Goal: Task Accomplishment & Management: Manage account settings

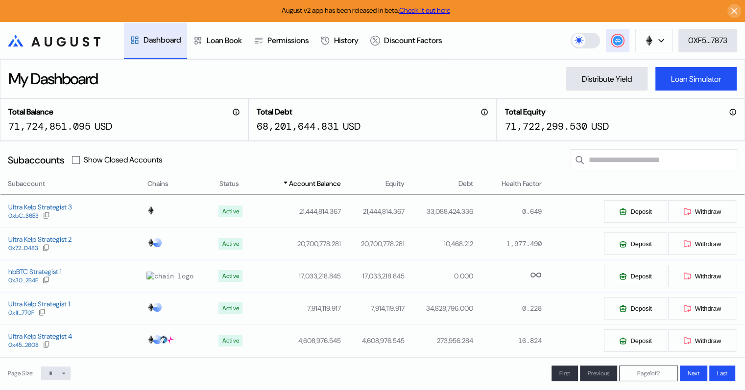
click at [614, 43] on circle at bounding box center [618, 41] width 10 height 10
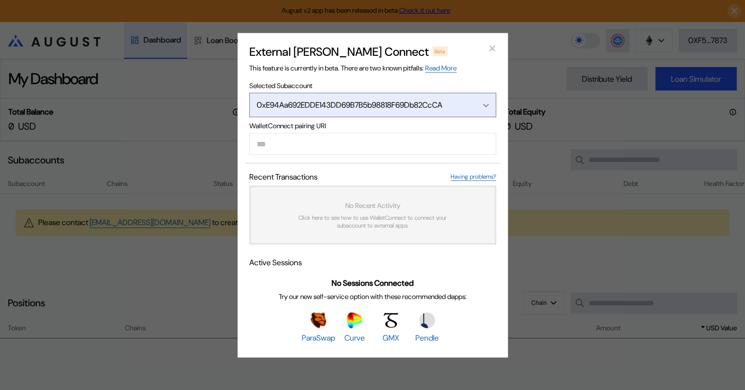
click at [485, 103] on icon "Open menu" at bounding box center [486, 105] width 6 height 4
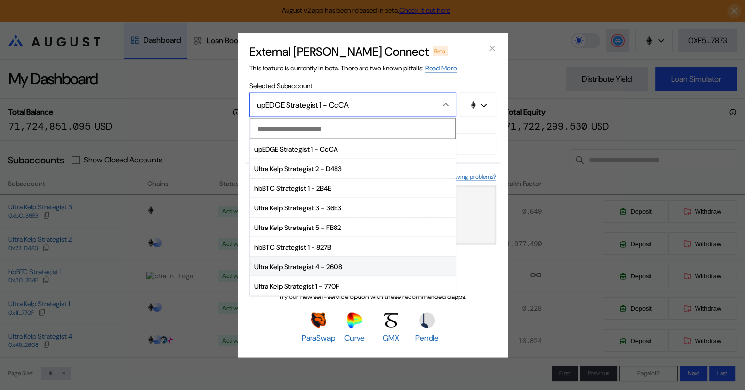
click at [314, 265] on span "Ultra Kelp Strategist 4 - 2608" at bounding box center [352, 267] width 205 height 20
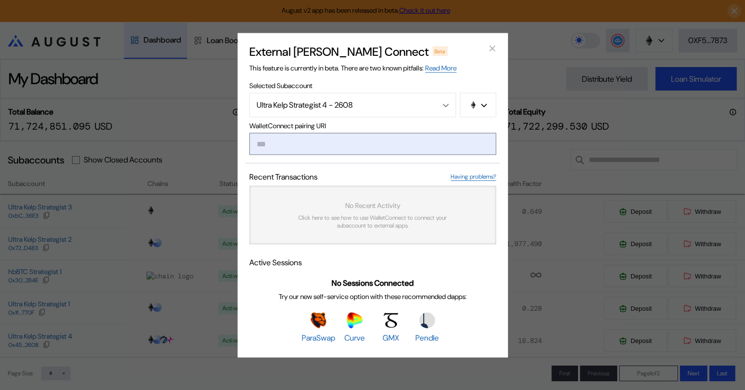
click at [312, 143] on input "modal" at bounding box center [372, 144] width 247 height 22
paste input "**********"
type input "**********"
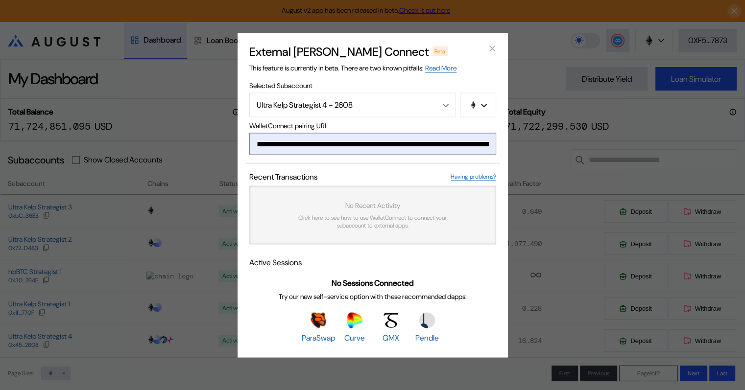
scroll to position [0, 603]
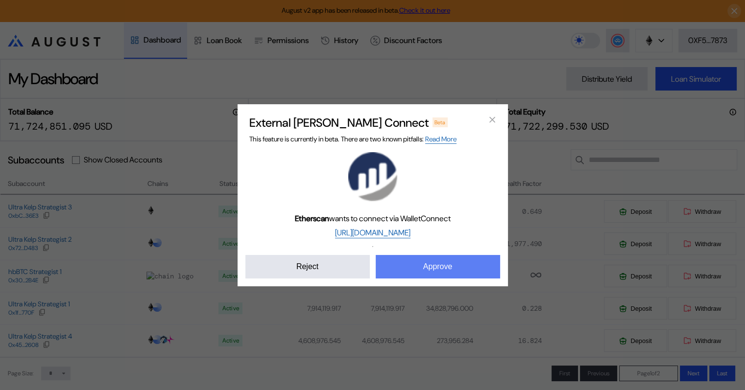
click at [443, 265] on button "Approve" at bounding box center [438, 267] width 124 height 24
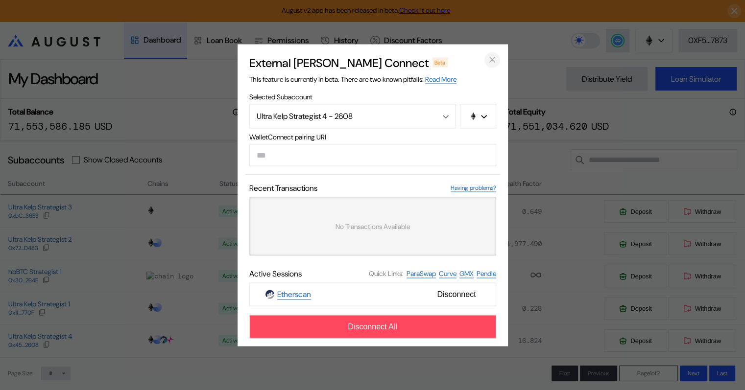
click at [491, 58] on icon "close modal" at bounding box center [492, 59] width 5 height 5
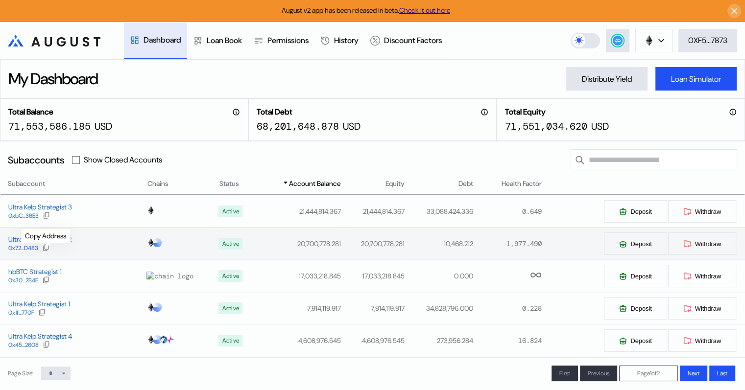
click at [46, 247] on icon at bounding box center [46, 248] width 8 height 8
click at [613, 39] on circle at bounding box center [618, 41] width 10 height 10
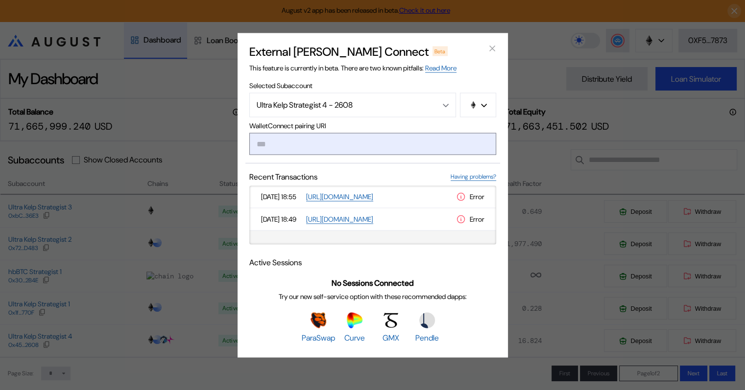
type input "**********"
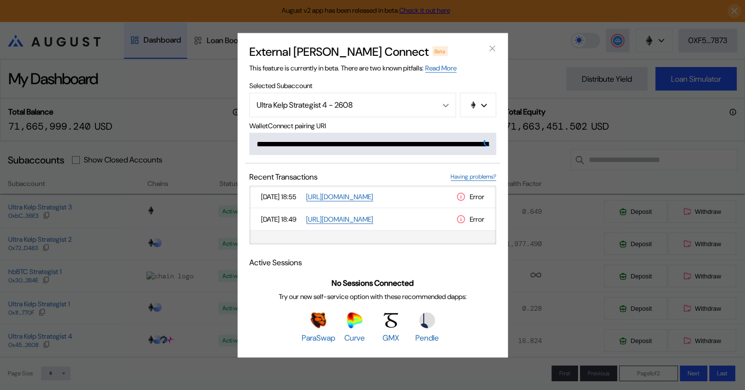
scroll to position [0, 590]
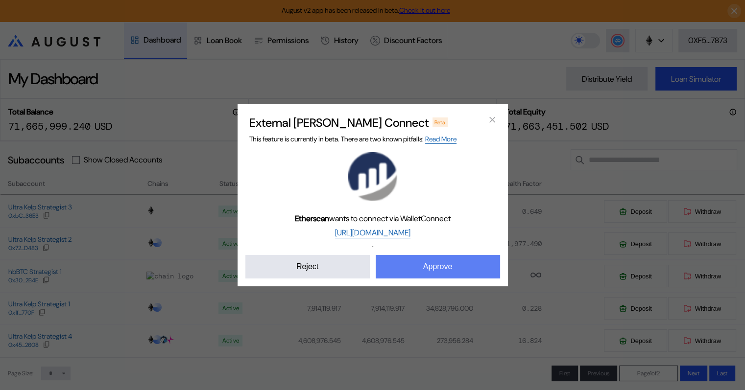
click at [445, 269] on button "Approve" at bounding box center [438, 267] width 124 height 24
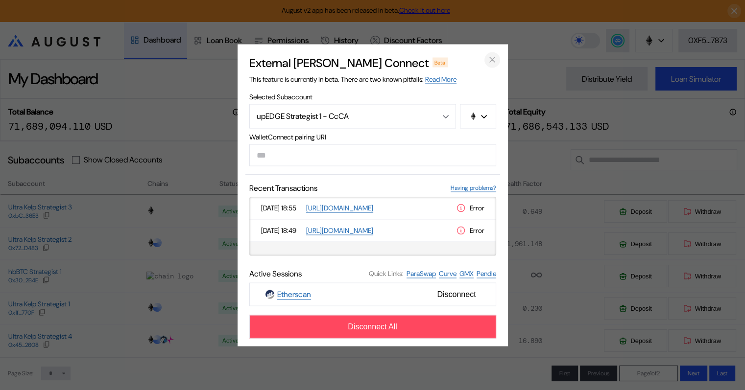
click at [492, 60] on icon "close modal" at bounding box center [492, 60] width 10 height 10
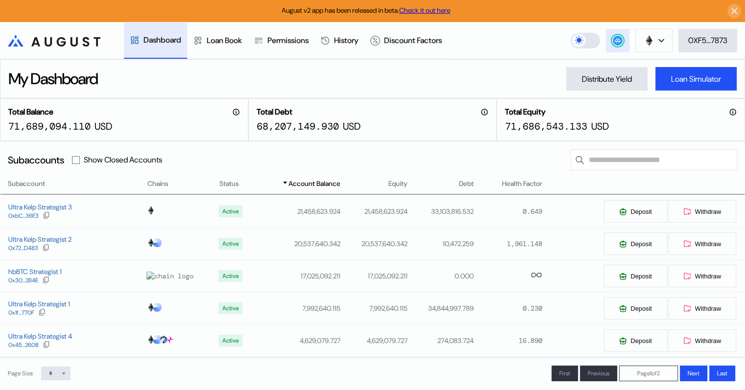
click at [613, 42] on circle at bounding box center [618, 41] width 10 height 10
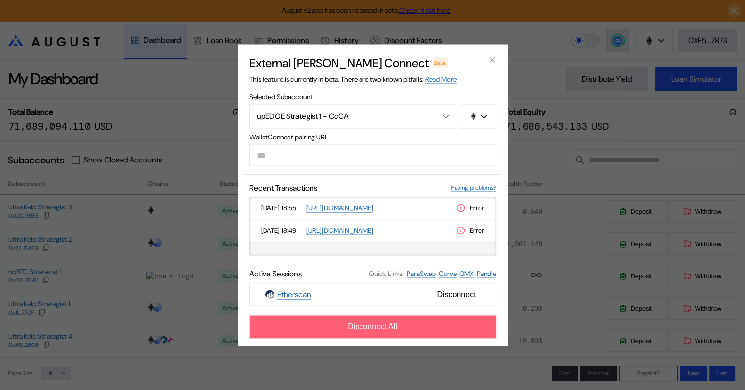
click at [379, 328] on span "Disconnect All" at bounding box center [372, 326] width 49 height 9
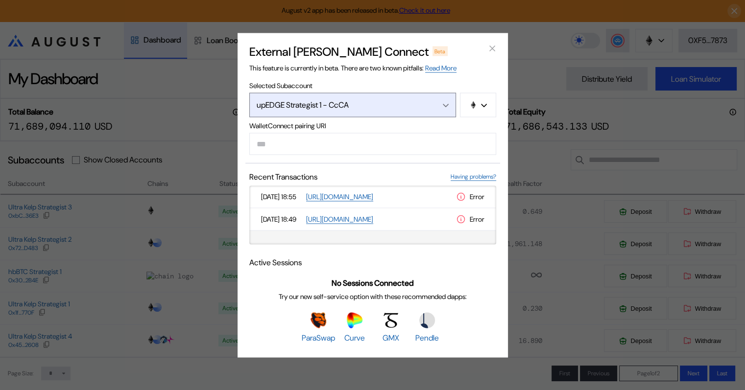
click at [408, 106] on div "upEDGE Strategist 1 - CcCA" at bounding box center [342, 105] width 171 height 10
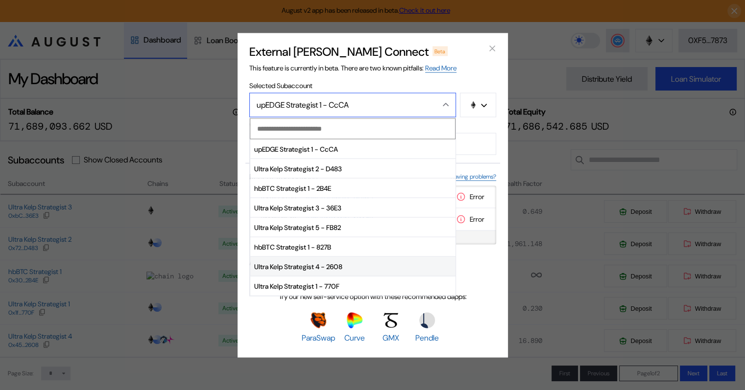
click at [339, 264] on span "Ultra Kelp Strategist 4 - 2608" at bounding box center [352, 267] width 205 height 20
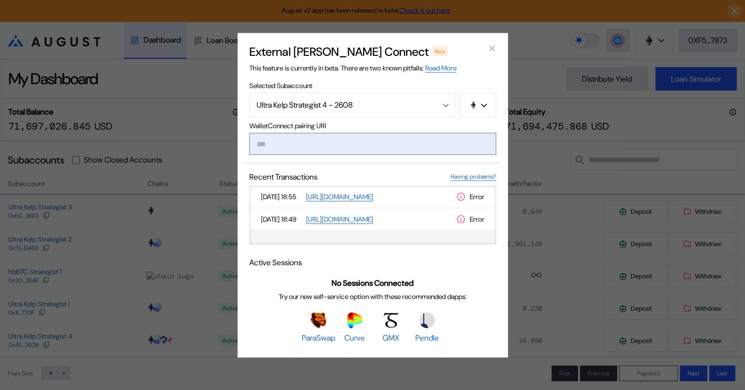
click at [298, 145] on input "modal" at bounding box center [372, 144] width 247 height 22
paste input "**********"
type input "**********"
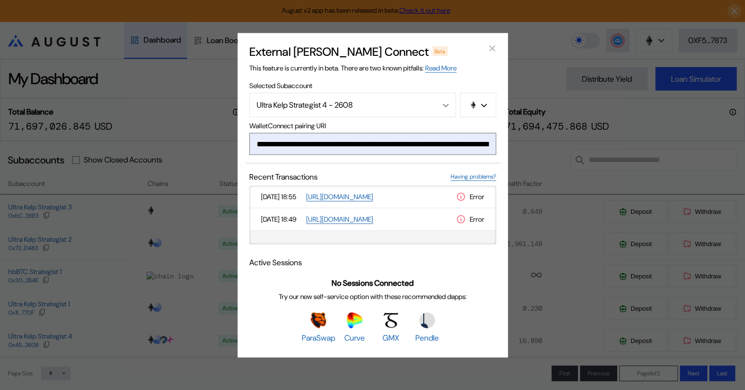
scroll to position [0, 575]
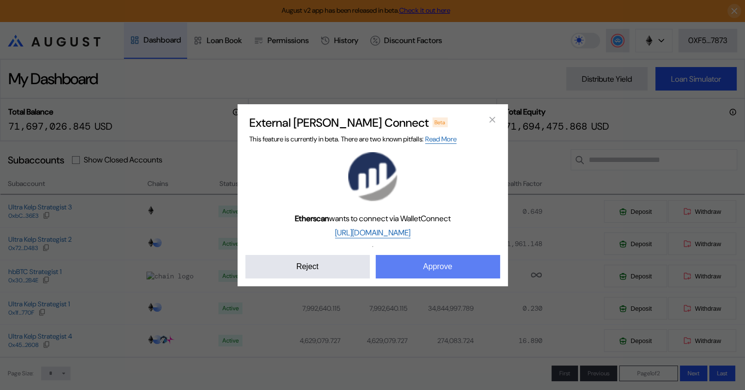
click at [441, 266] on button "Approve" at bounding box center [438, 267] width 124 height 24
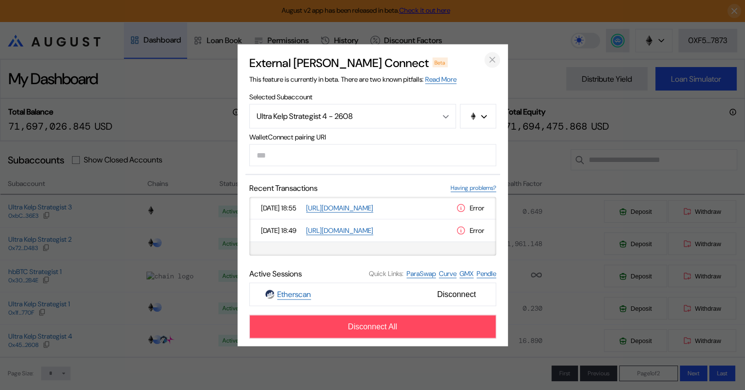
click at [492, 59] on icon "close modal" at bounding box center [492, 59] width 5 height 5
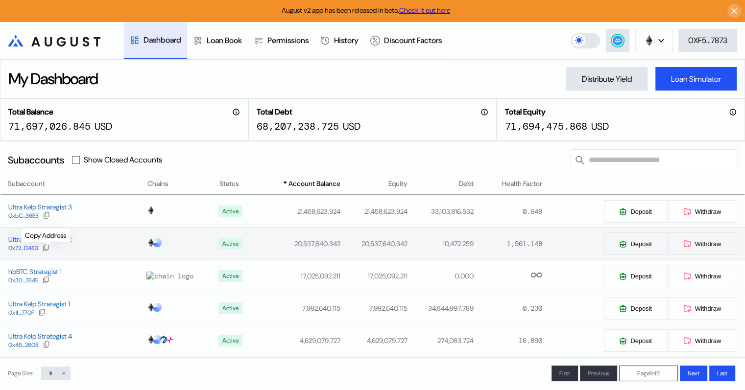
click at [49, 248] on icon at bounding box center [46, 248] width 8 height 8
click at [615, 42] on circle at bounding box center [618, 41] width 10 height 10
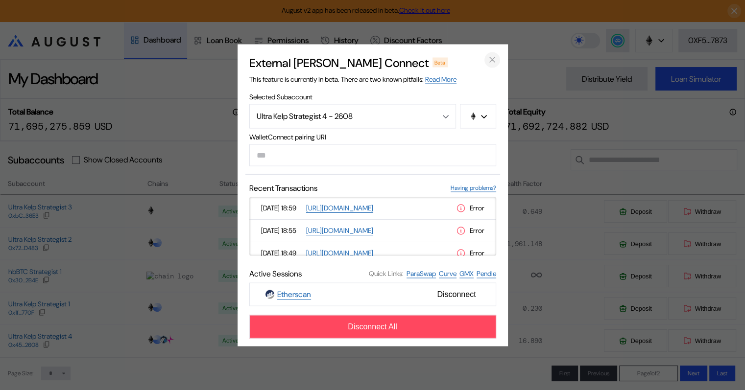
click at [490, 59] on icon "close modal" at bounding box center [492, 60] width 10 height 10
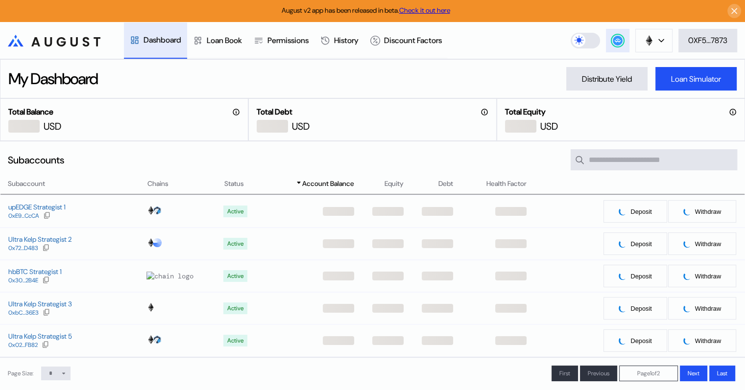
click at [617, 39] on circle at bounding box center [618, 41] width 10 height 10
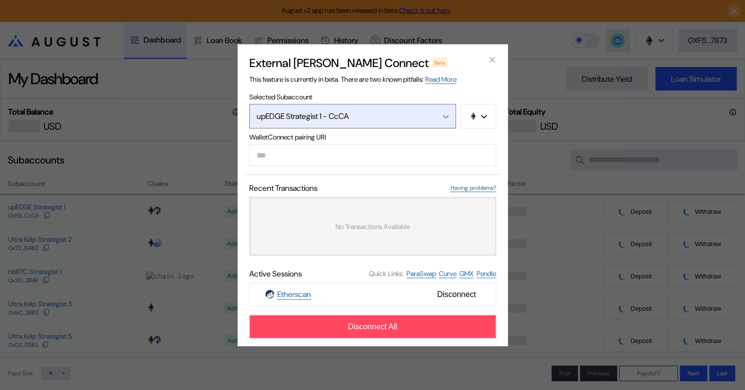
click at [441, 112] on div "Open menu" at bounding box center [443, 116] width 11 height 9
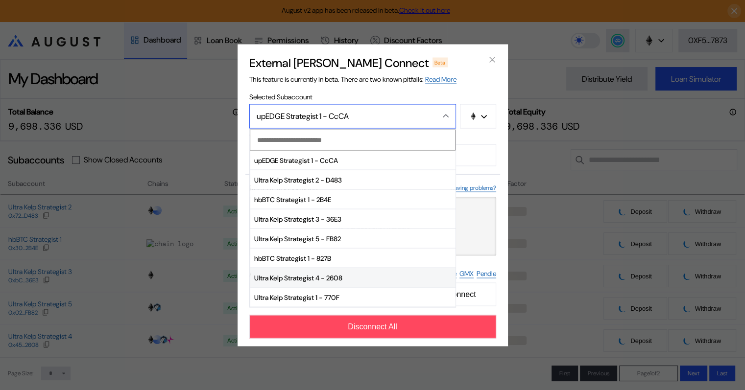
click at [308, 278] on span "Ultra Kelp Strategist 4 - 2608" at bounding box center [352, 278] width 205 height 20
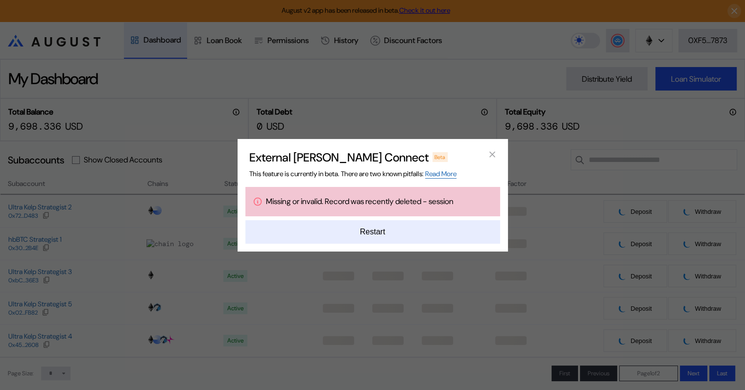
click at [381, 229] on button "Restart" at bounding box center [372, 232] width 255 height 24
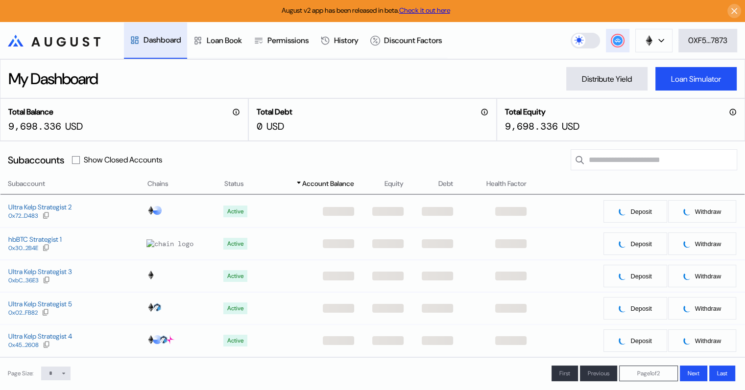
click at [613, 39] on circle at bounding box center [618, 41] width 10 height 10
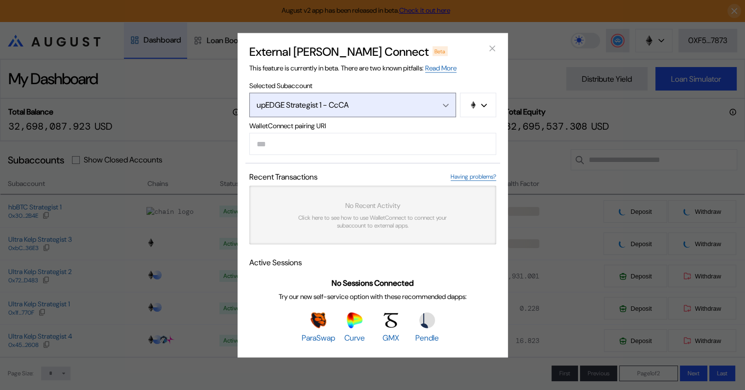
click at [442, 105] on div "Open menu" at bounding box center [443, 104] width 11 height 9
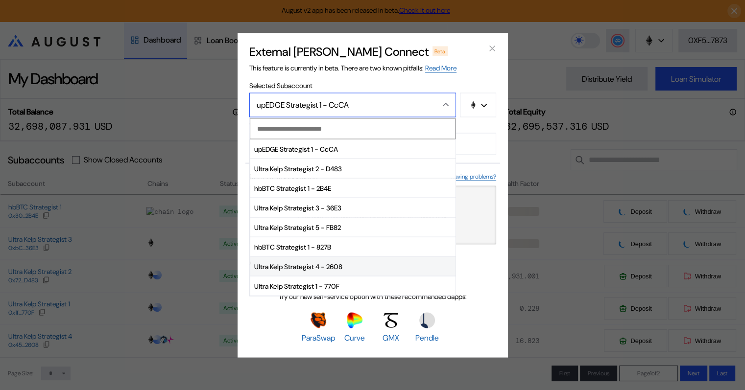
click at [316, 265] on span "Ultra Kelp Strategist 4 - 2608" at bounding box center [352, 267] width 205 height 20
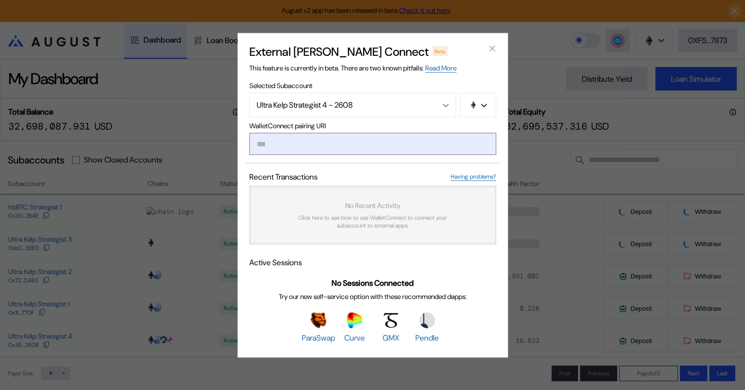
click at [314, 141] on input "modal" at bounding box center [372, 144] width 247 height 22
paste input "**********"
type input "**********"
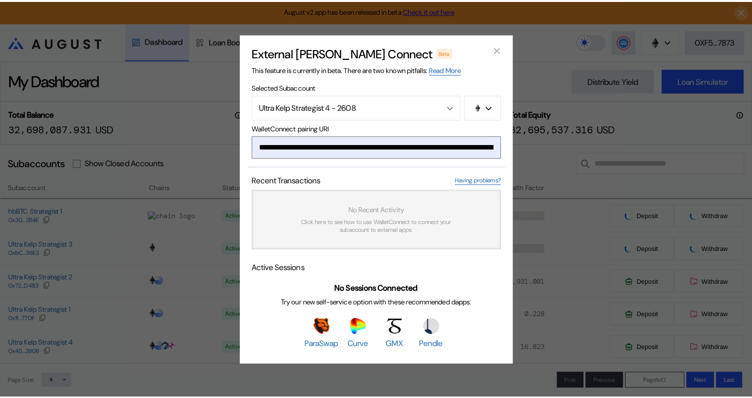
scroll to position [0, 589]
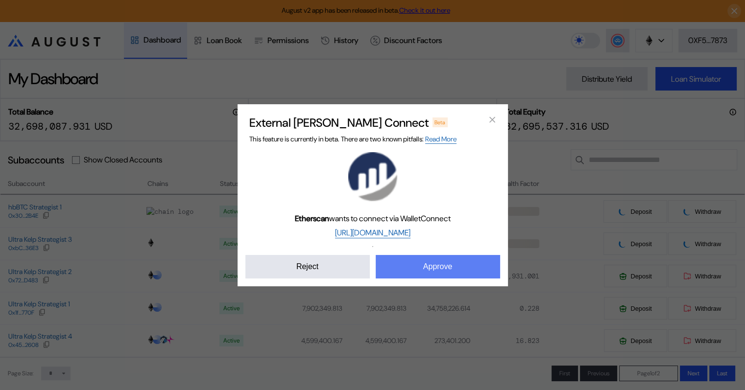
click at [441, 263] on button "Approve" at bounding box center [438, 267] width 124 height 24
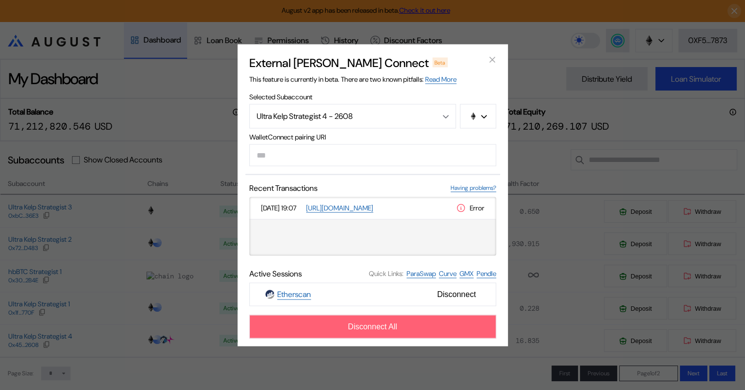
click at [377, 325] on span "Disconnect All" at bounding box center [372, 326] width 49 height 9
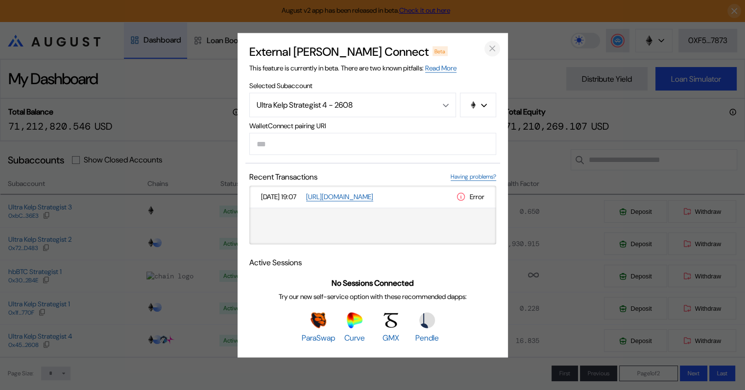
click at [492, 47] on icon "close modal" at bounding box center [492, 48] width 5 height 5
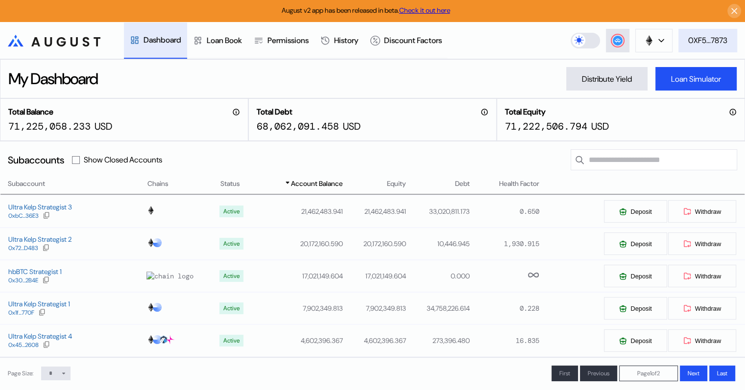
click at [707, 38] on div "0XF5...7873" at bounding box center [707, 40] width 39 height 10
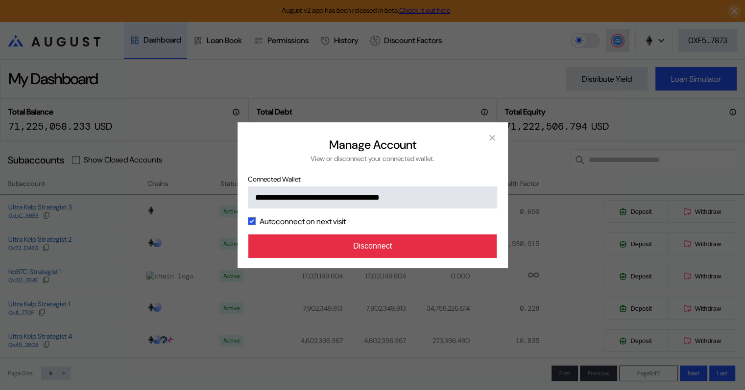
click at [379, 247] on button "Disconnect" at bounding box center [372, 247] width 249 height 24
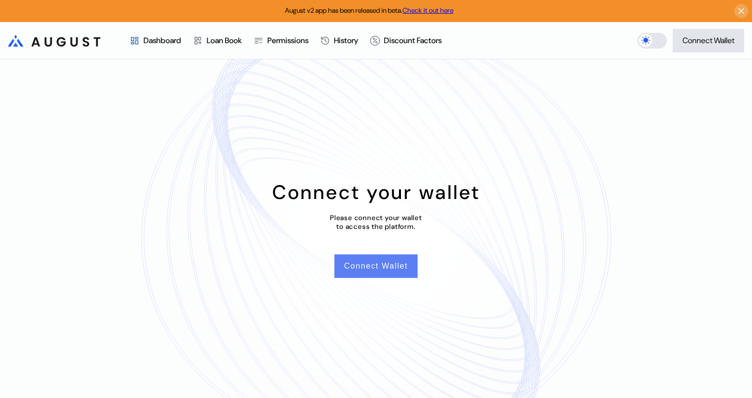
click at [390, 264] on button "Connect Wallet" at bounding box center [375, 266] width 83 height 24
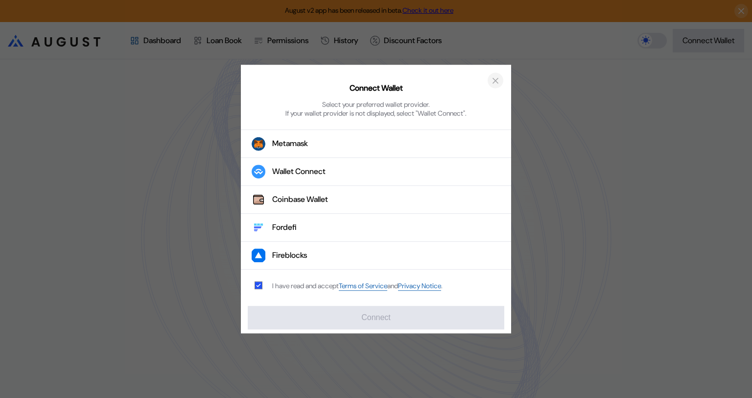
click at [500, 80] on button "close modal" at bounding box center [496, 80] width 16 height 16
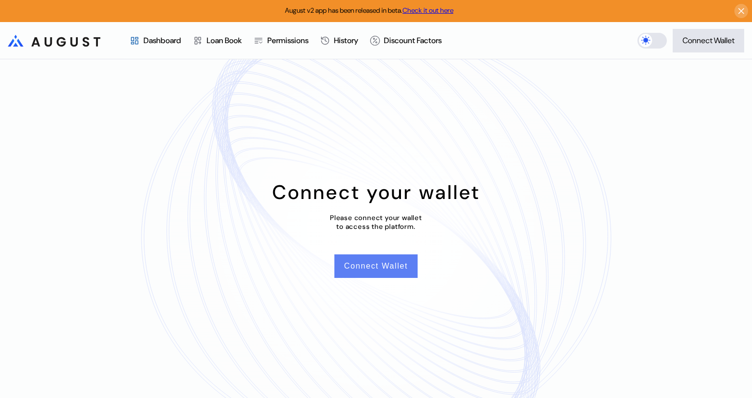
click at [389, 265] on button "Connect Wallet" at bounding box center [375, 266] width 83 height 24
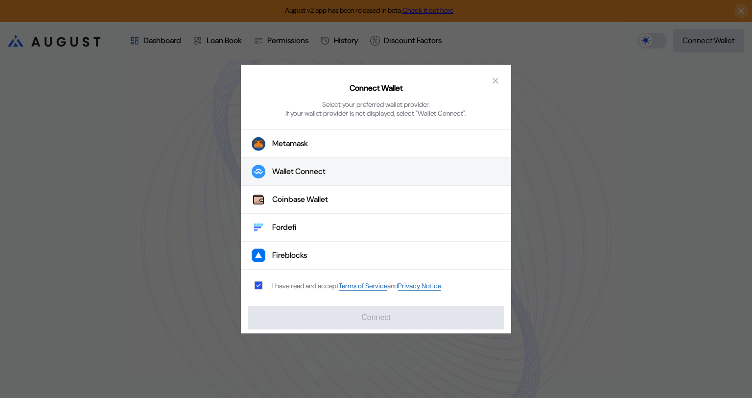
click at [310, 170] on div "Wallet Connect" at bounding box center [298, 171] width 53 height 10
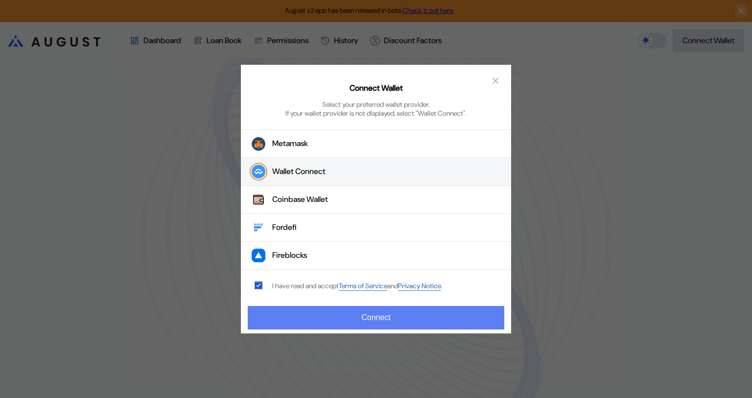
click at [391, 317] on button "Connect" at bounding box center [376, 318] width 257 height 24
click at [382, 315] on button "Connect" at bounding box center [376, 318] width 257 height 24
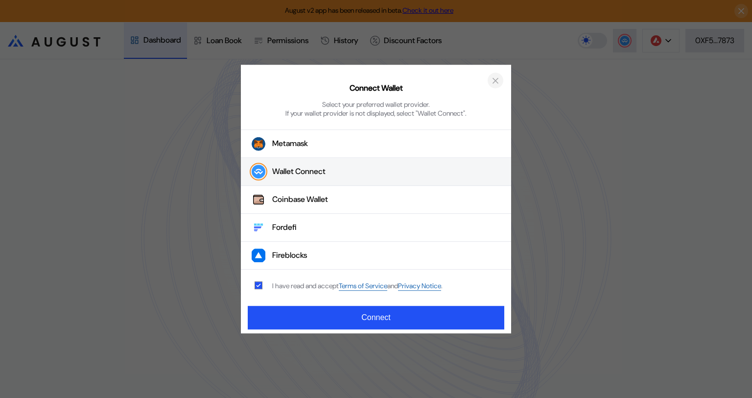
click at [497, 78] on icon "close modal" at bounding box center [495, 80] width 5 height 5
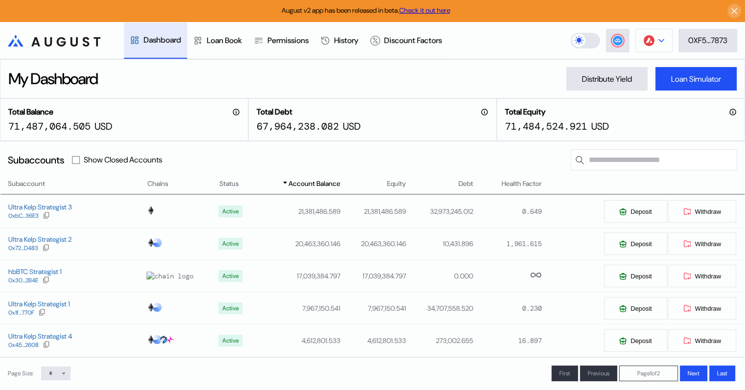
click at [663, 38] on button at bounding box center [653, 41] width 37 height 24
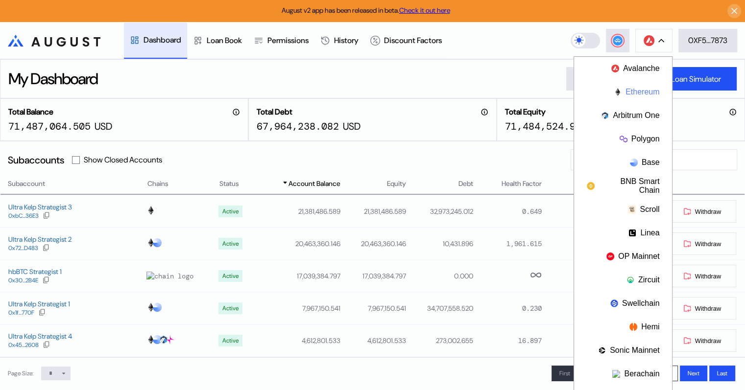
click at [630, 93] on button "Ethereum" at bounding box center [623, 92] width 98 height 24
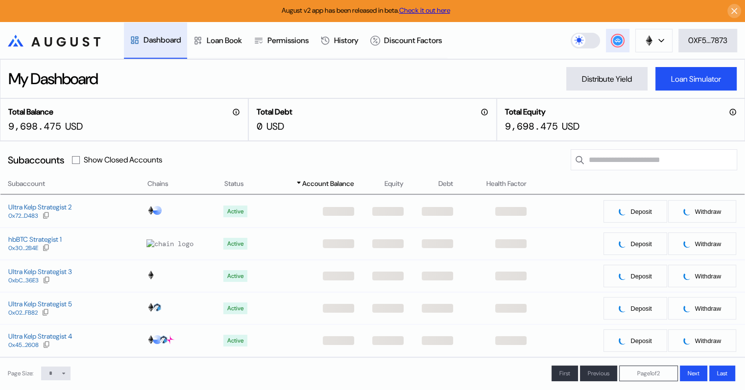
click at [614, 41] on icon at bounding box center [617, 40] width 6 height 4
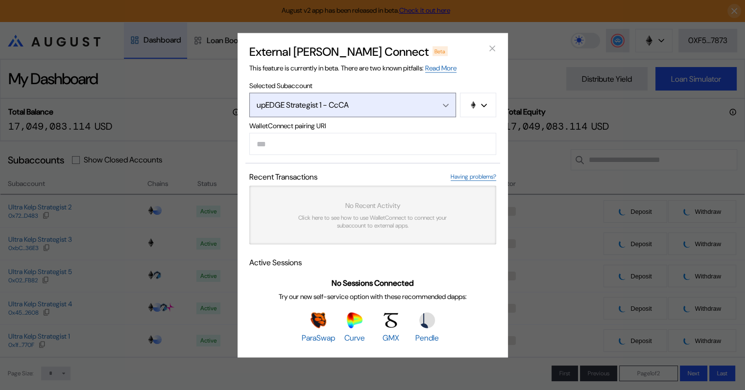
click at [443, 102] on div "Open menu" at bounding box center [443, 104] width 11 height 9
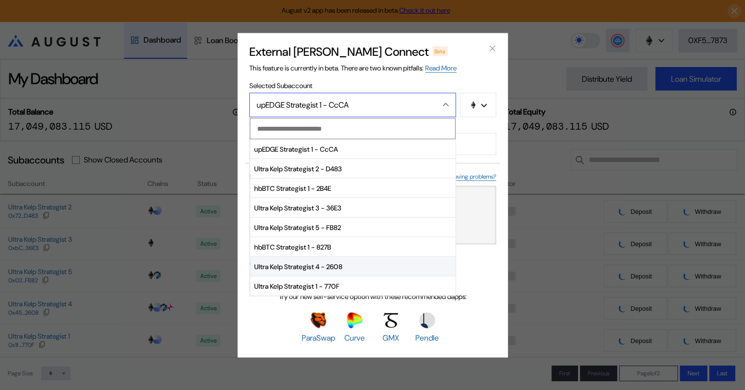
click at [280, 267] on span "Ultra Kelp Strategist 4 - 2608" at bounding box center [352, 267] width 205 height 20
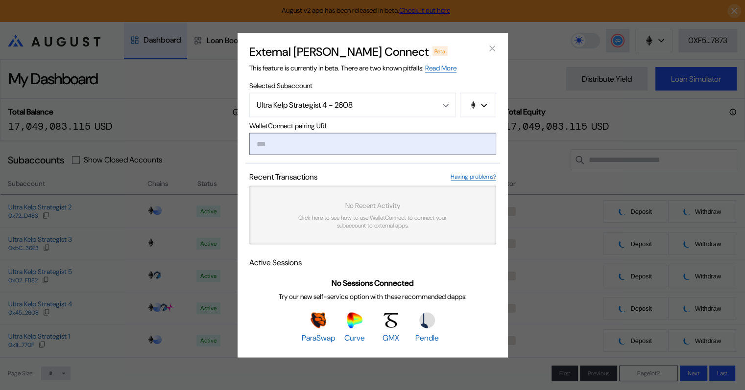
click at [321, 142] on input "modal" at bounding box center [372, 144] width 247 height 22
paste input "**********"
type input "**********"
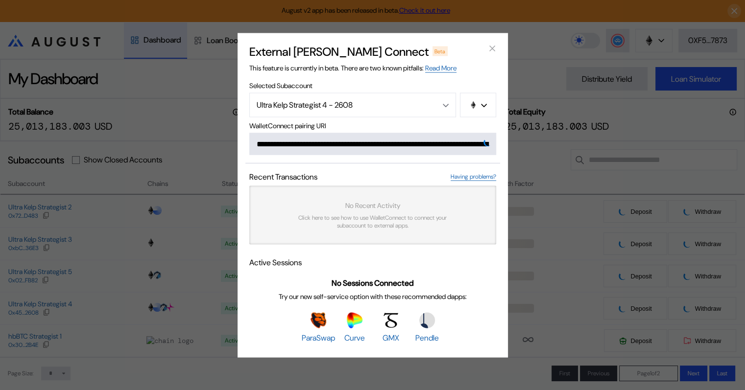
scroll to position [0, 595]
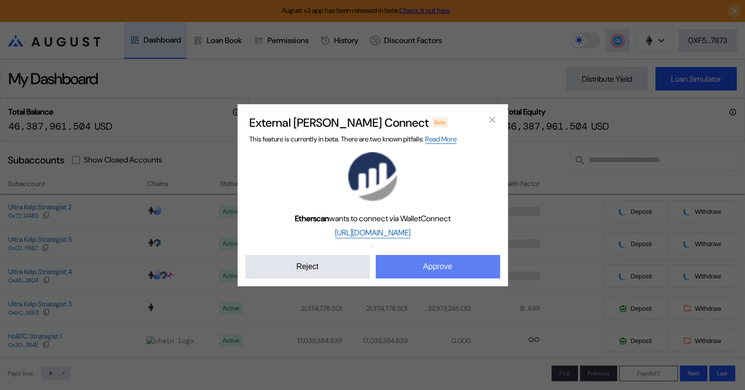
click at [445, 266] on button "Approve" at bounding box center [438, 267] width 124 height 24
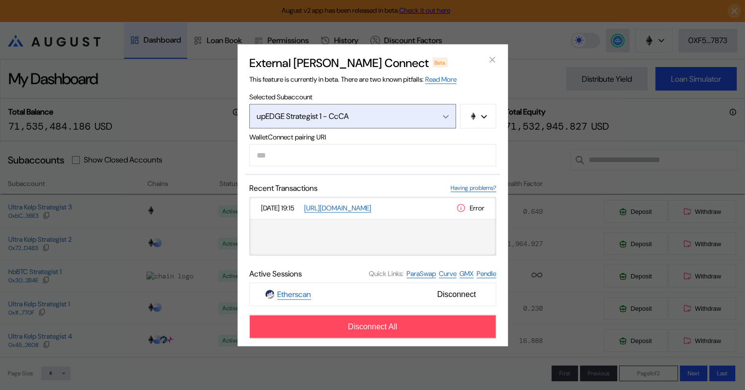
click at [448, 116] on icon "Open menu" at bounding box center [446, 117] width 6 height 4
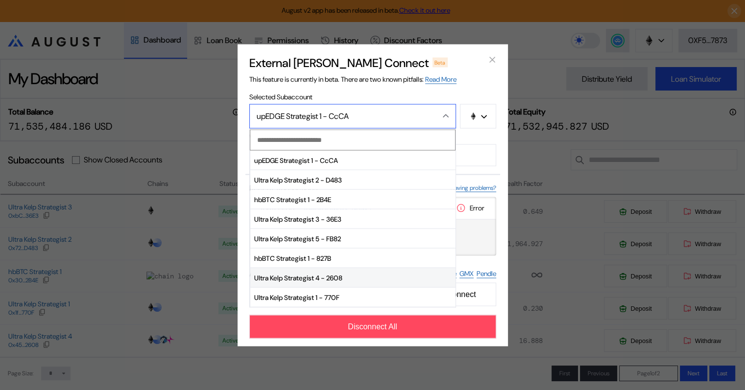
click at [347, 274] on span "Ultra Kelp Strategist 4 - 2608" at bounding box center [352, 278] width 205 height 20
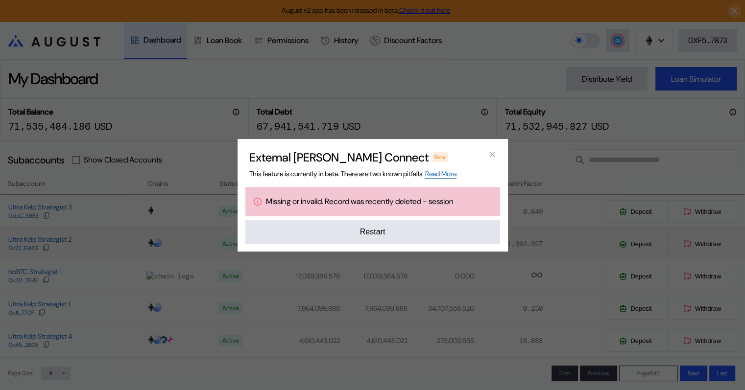
click at [380, 241] on button "Restart" at bounding box center [372, 232] width 255 height 24
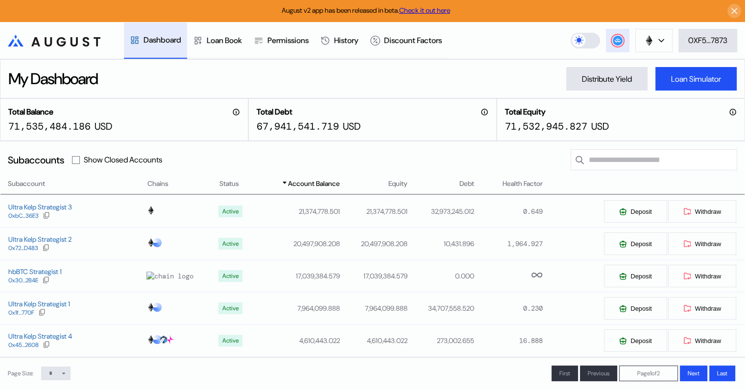
click at [616, 39] on circle at bounding box center [618, 41] width 10 height 10
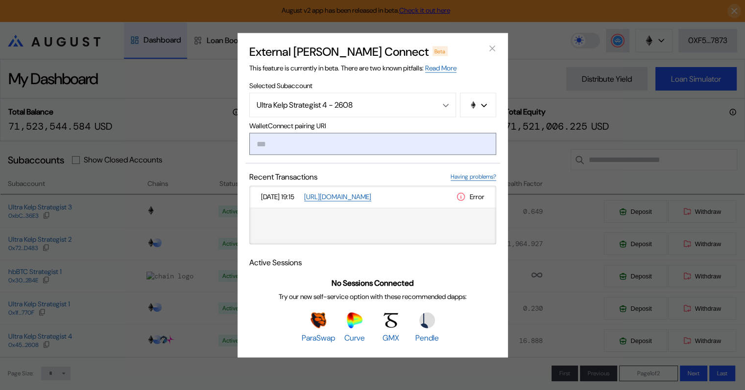
click at [293, 144] on input "modal" at bounding box center [372, 144] width 247 height 22
paste input "**********"
type input "**********"
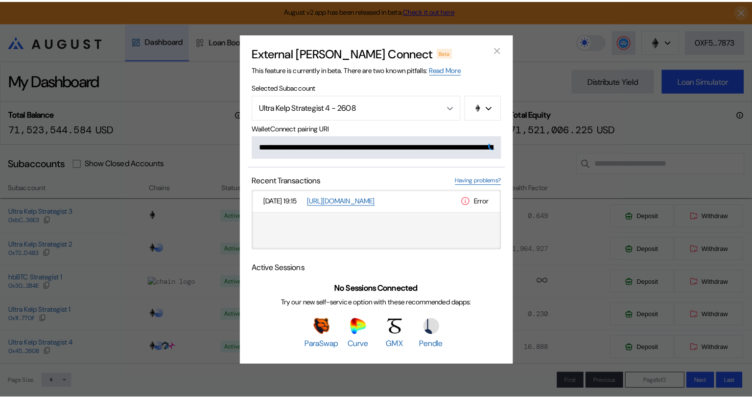
scroll to position [0, 583]
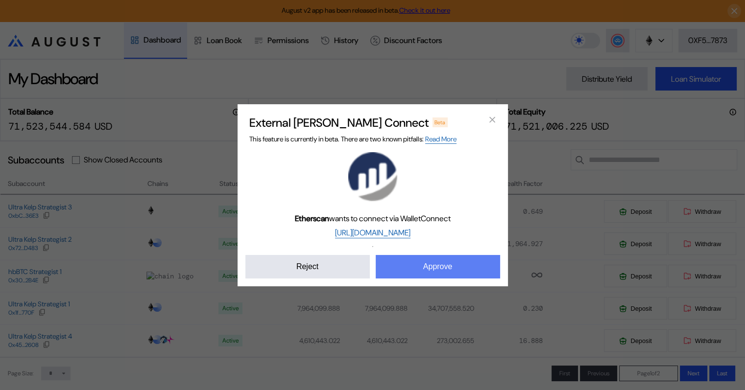
click at [444, 262] on button "Approve" at bounding box center [438, 267] width 124 height 24
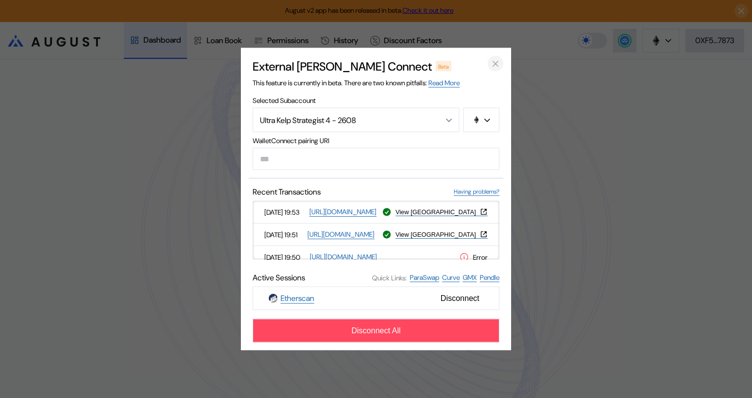
click at [492, 63] on icon "close modal" at bounding box center [496, 63] width 10 height 10
